Goal: Register for event/course

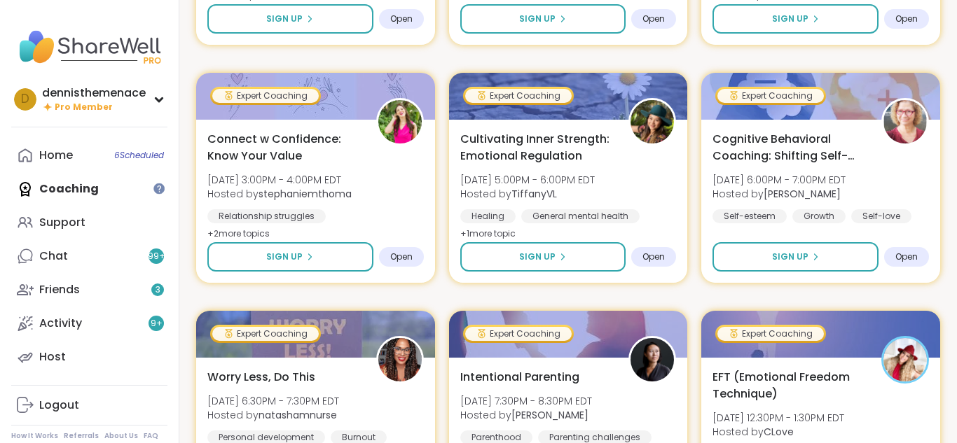
scroll to position [2185, 0]
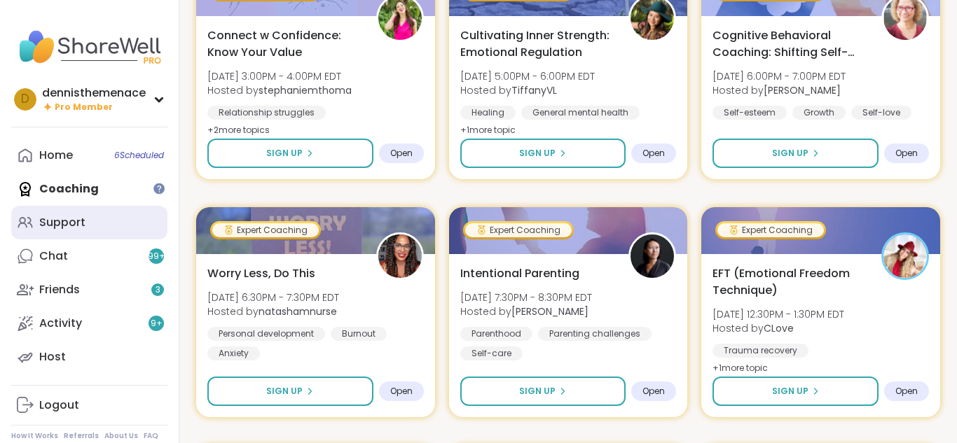
click at [62, 221] on div "Support" at bounding box center [62, 222] width 46 height 15
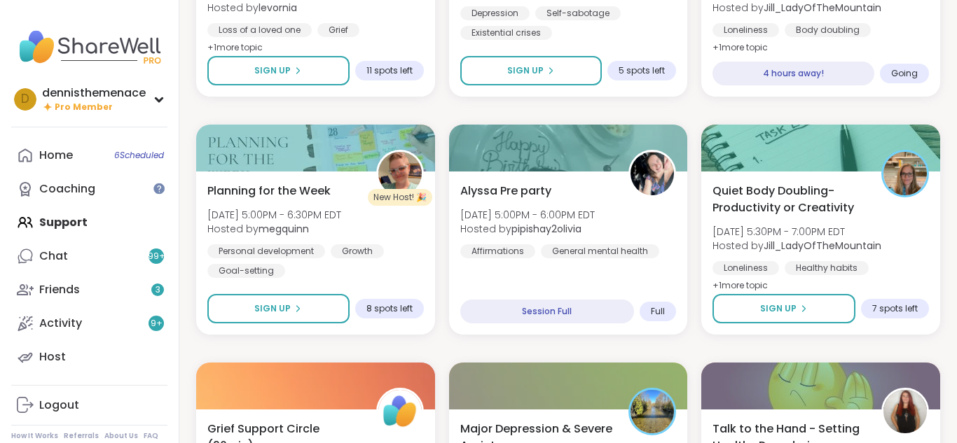
scroll to position [1289, 0]
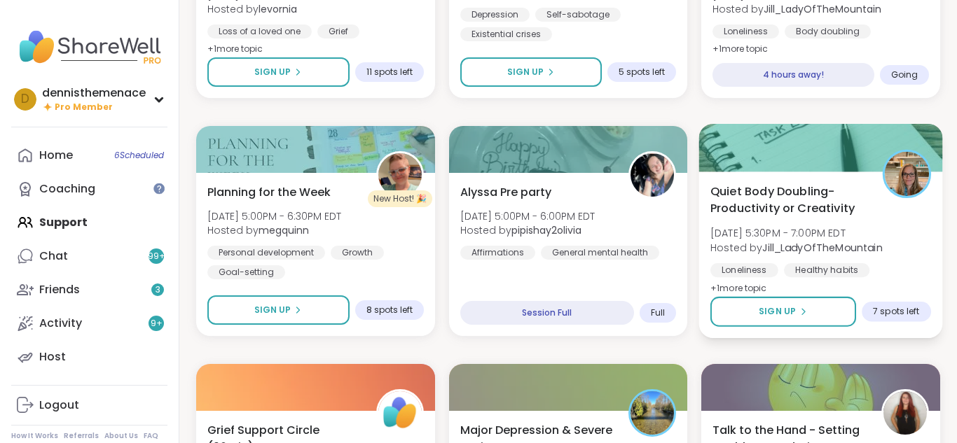
click at [781, 261] on div "Quiet Body Doubling- Productivity or Creativity [DATE] 5:30PM - 7:00PM EDT Host…" at bounding box center [820, 240] width 221 height 114
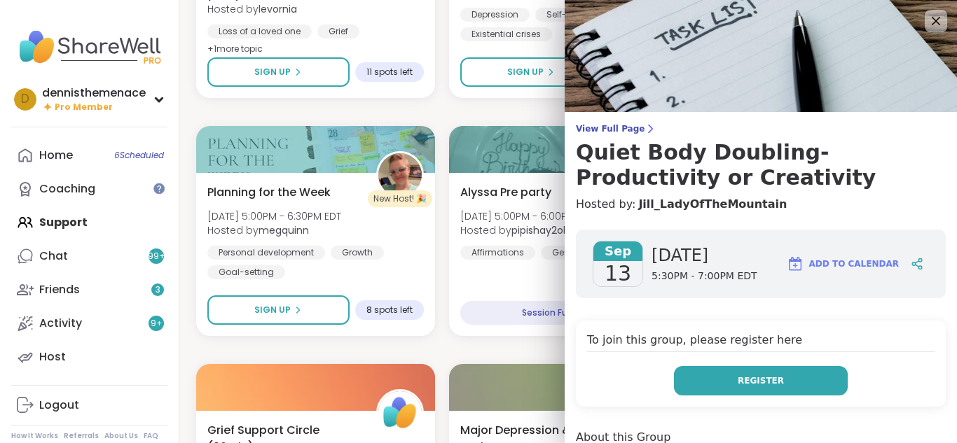
click at [757, 383] on span "Register" at bounding box center [761, 381] width 46 height 13
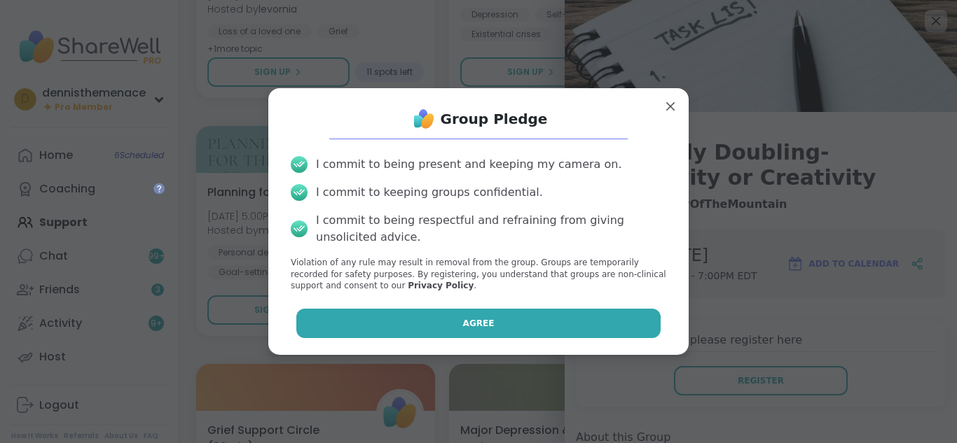
click at [576, 335] on button "Agree" at bounding box center [478, 323] width 365 height 29
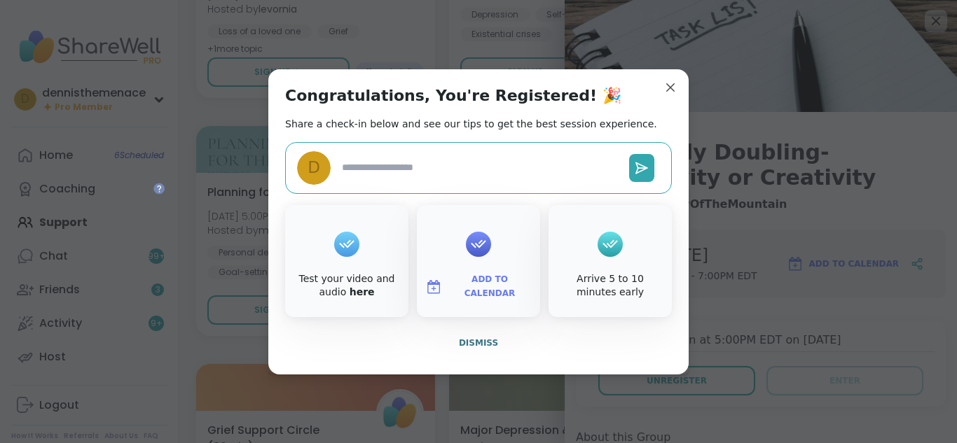
type textarea "*"
click at [480, 335] on button "Dismiss" at bounding box center [478, 342] width 387 height 29
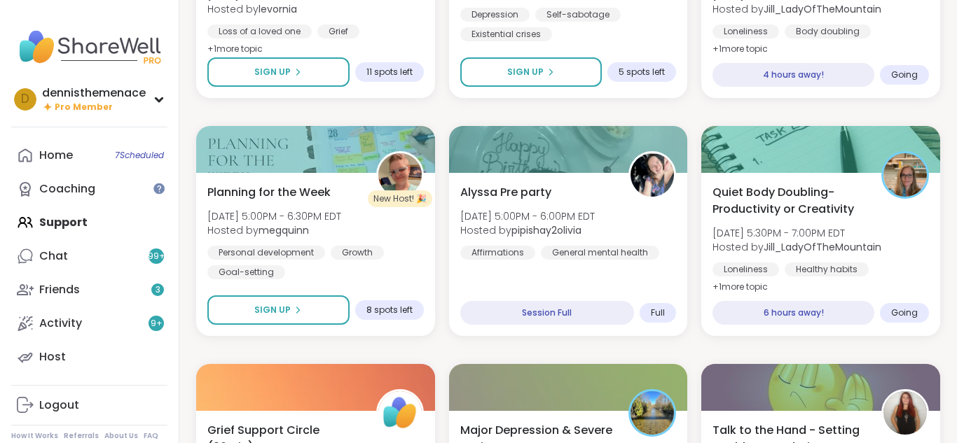
click at [466, 345] on div "Healing from NPD Abuse [DATE] 11:00AM - 12:00PM EDT This session is Group-hoste…" at bounding box center [568, 350] width 744 height 2830
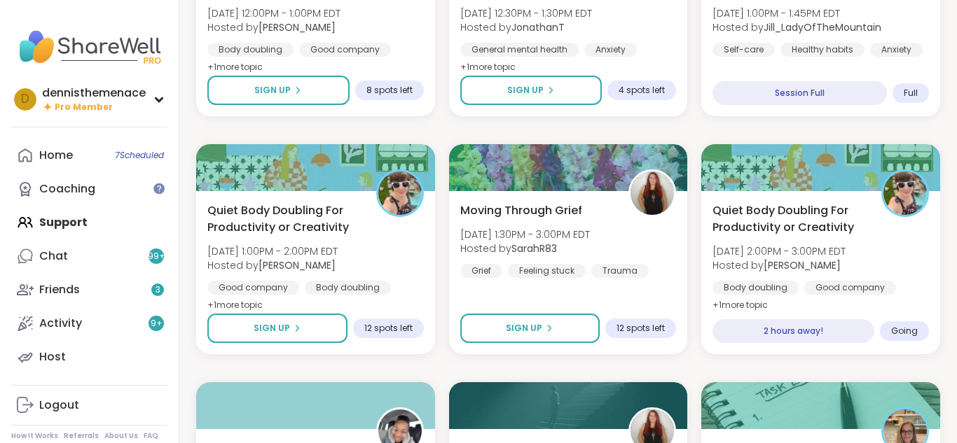
scroll to position [756, 0]
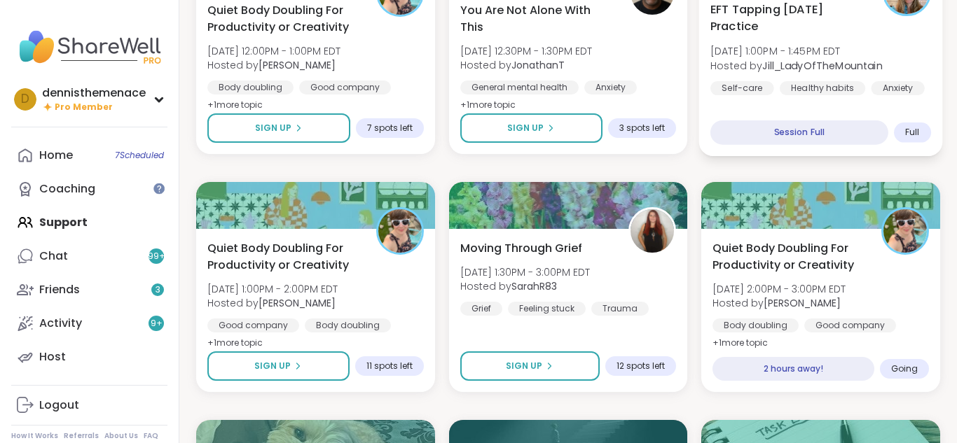
click at [733, 47] on span "[DATE] 1:00PM - 1:45PM EDT" at bounding box center [796, 51] width 172 height 14
